Goal: Transaction & Acquisition: Purchase product/service

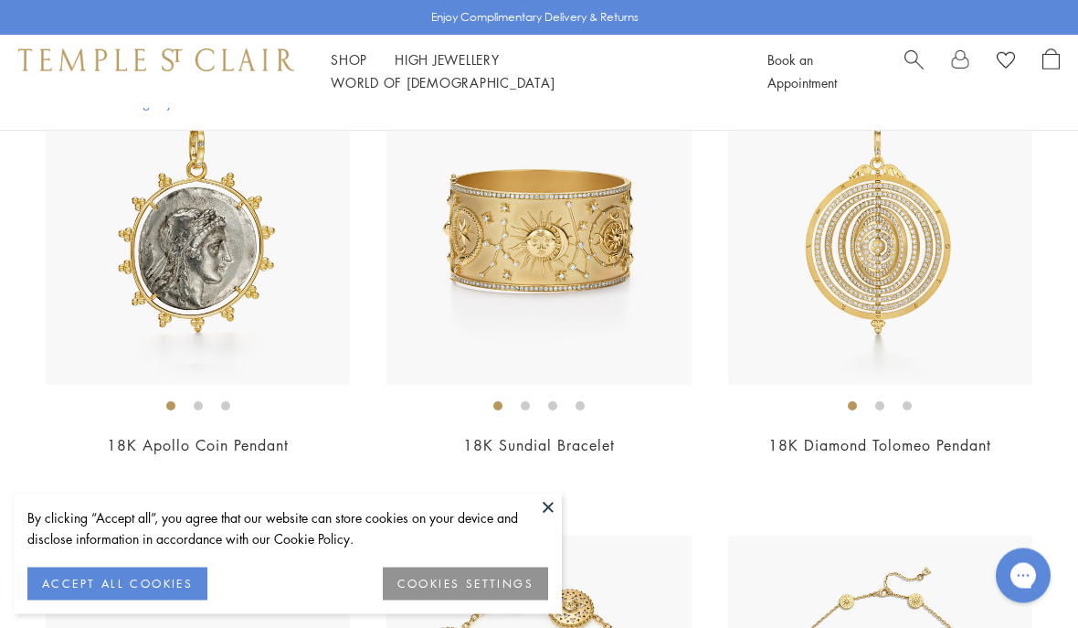
scroll to position [498, 0]
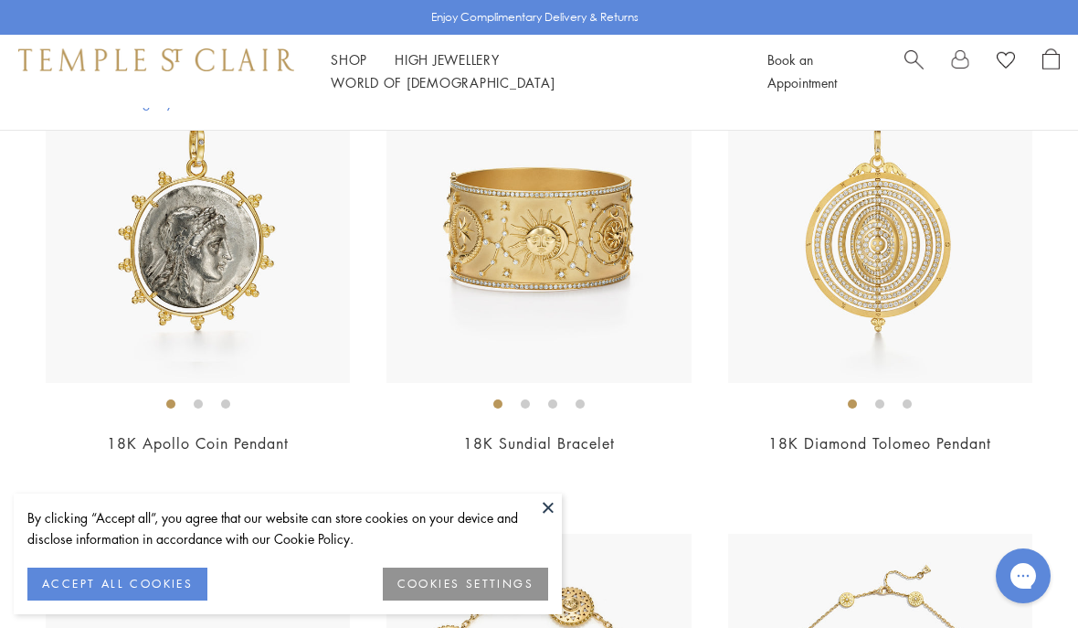
click at [131, 276] on img at bounding box center [198, 231] width 304 height 304
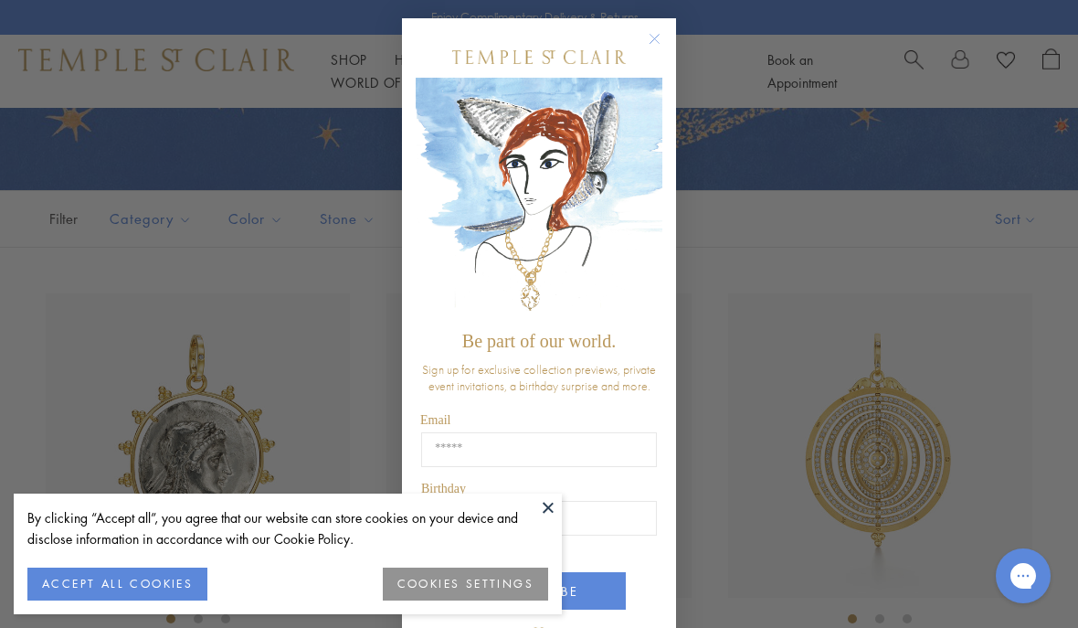
click at [663, 51] on button "Close dialog" at bounding box center [663, 48] width 23 height 23
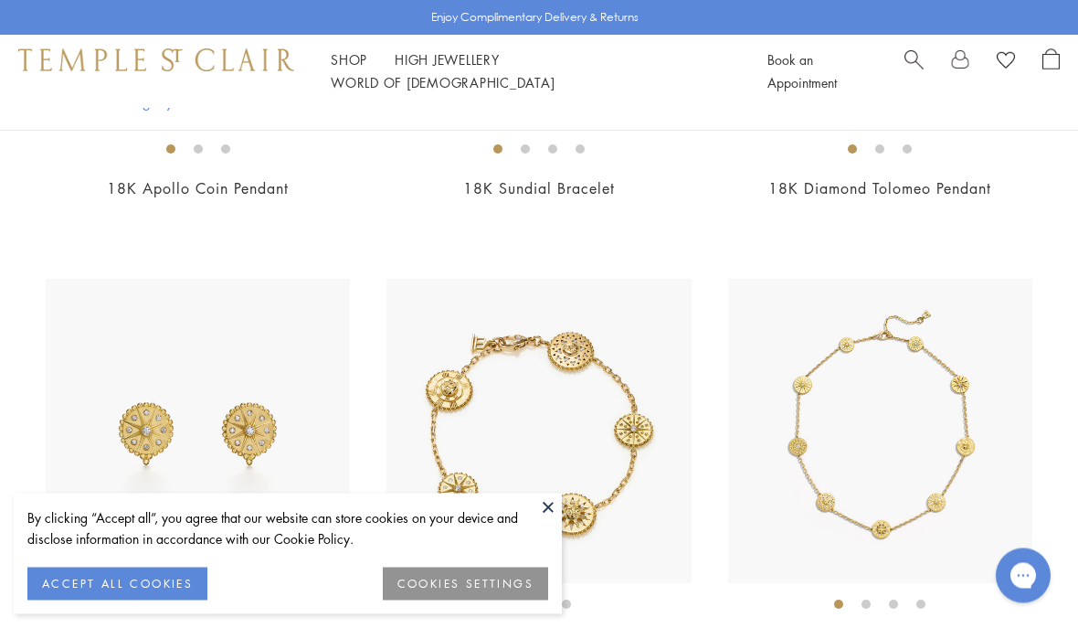
scroll to position [753, 0]
click at [131, 600] on button "ACCEPT ALL COOKIES" at bounding box center [117, 583] width 180 height 33
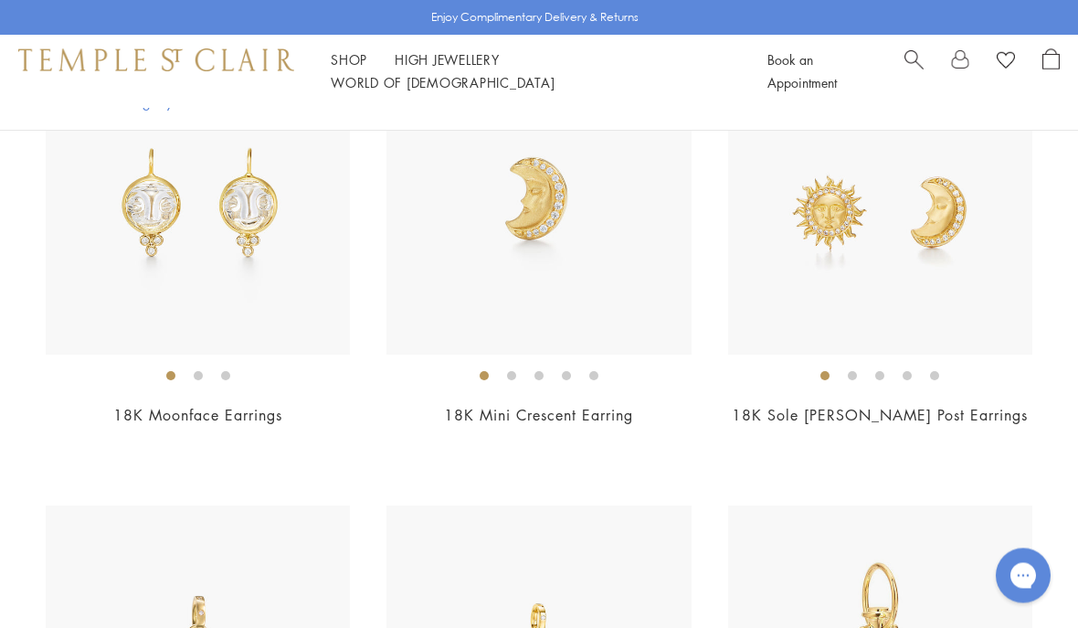
scroll to position [4188, 0]
click at [608, 261] on img at bounding box center [538, 202] width 304 height 304
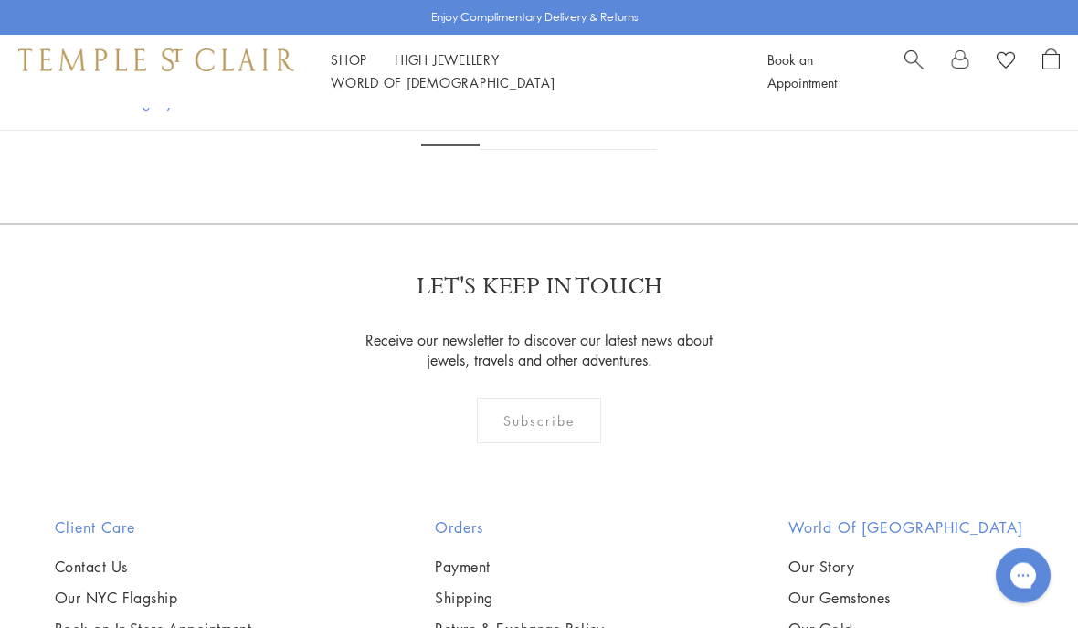
scroll to position [8315, 0]
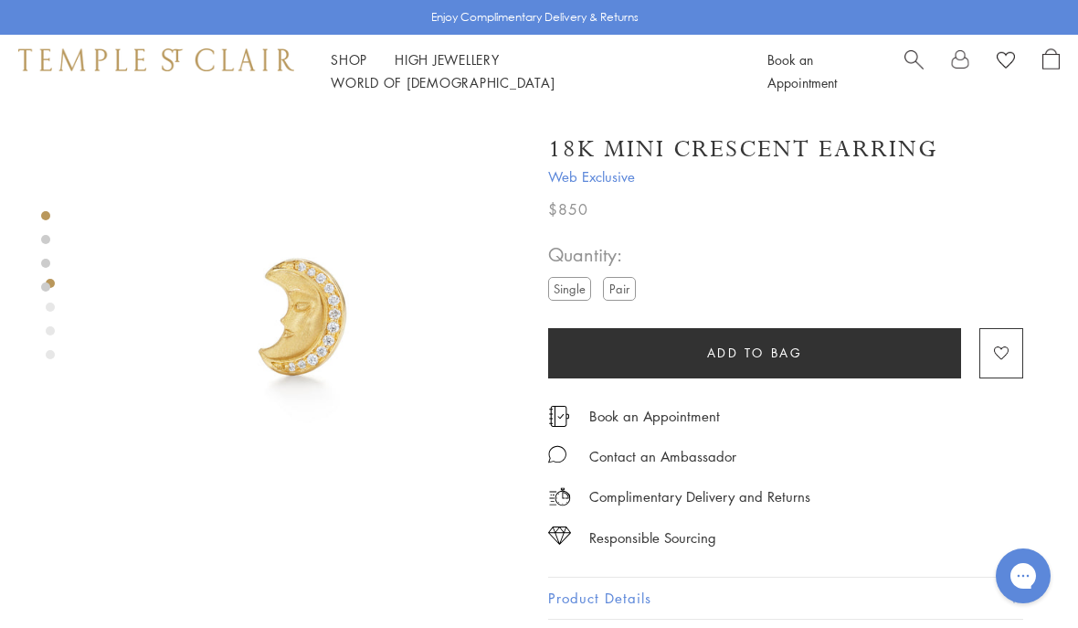
click at [632, 295] on label "Pair" at bounding box center [619, 288] width 33 height 23
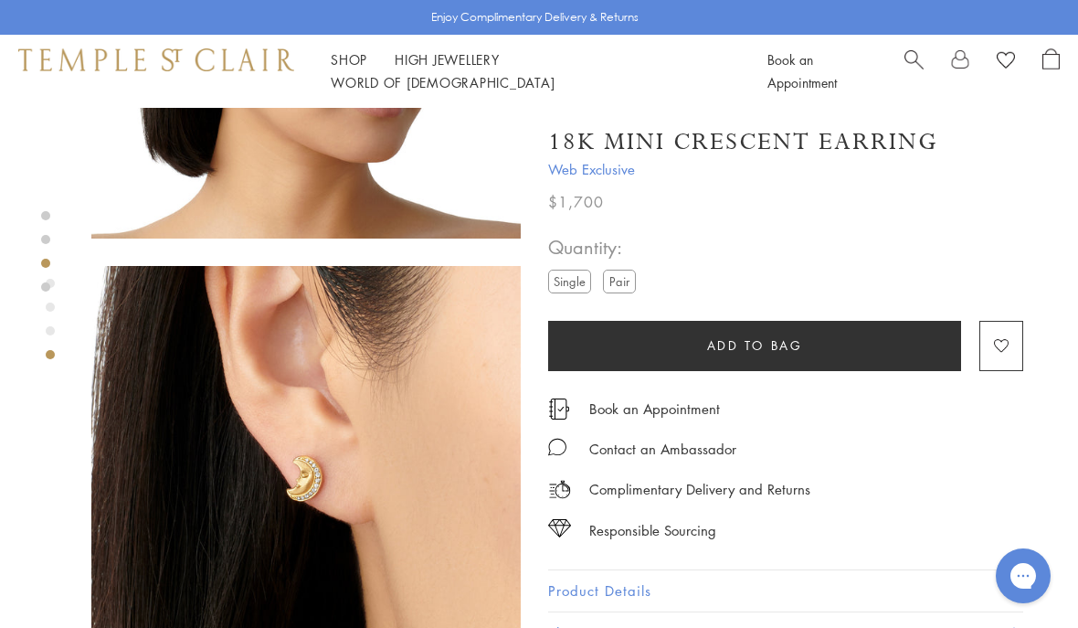
scroll to position [1203, 0]
